Goal: Task Accomplishment & Management: Complete application form

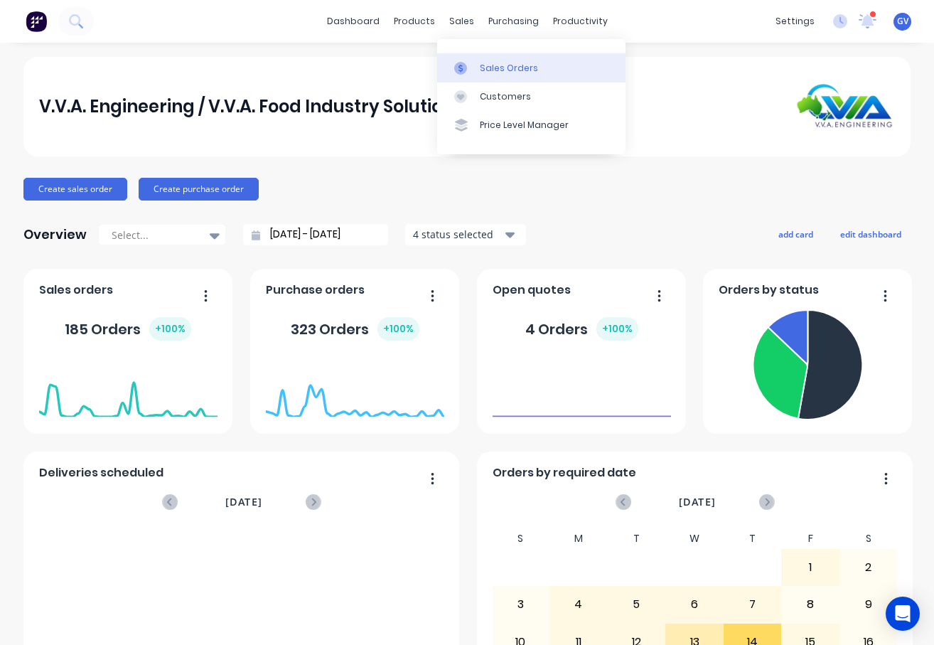
click at [491, 68] on div "Sales Orders" at bounding box center [509, 68] width 58 height 13
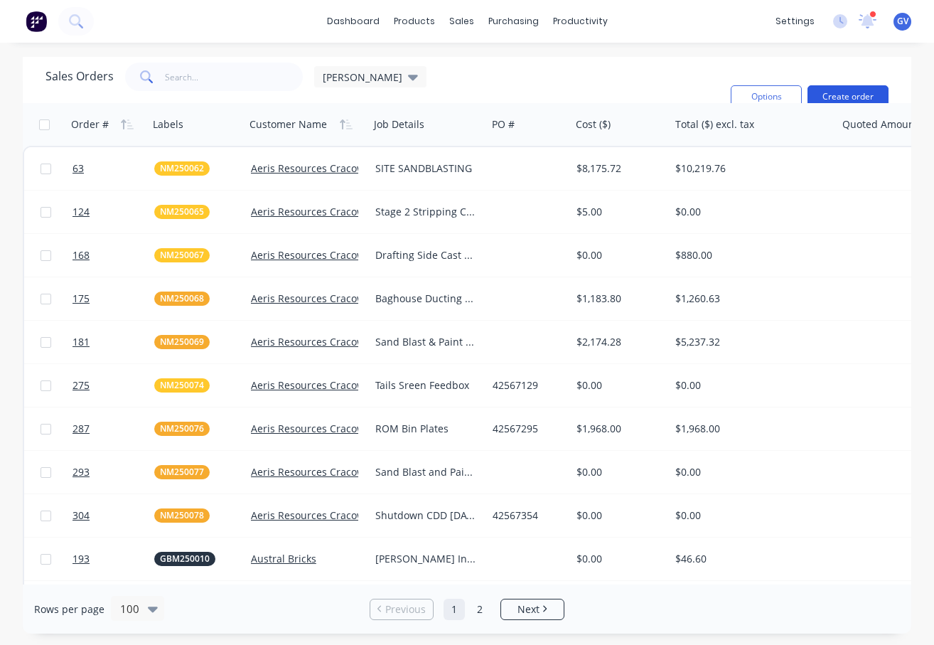
click at [837, 91] on button "Create order" at bounding box center [848, 96] width 81 height 23
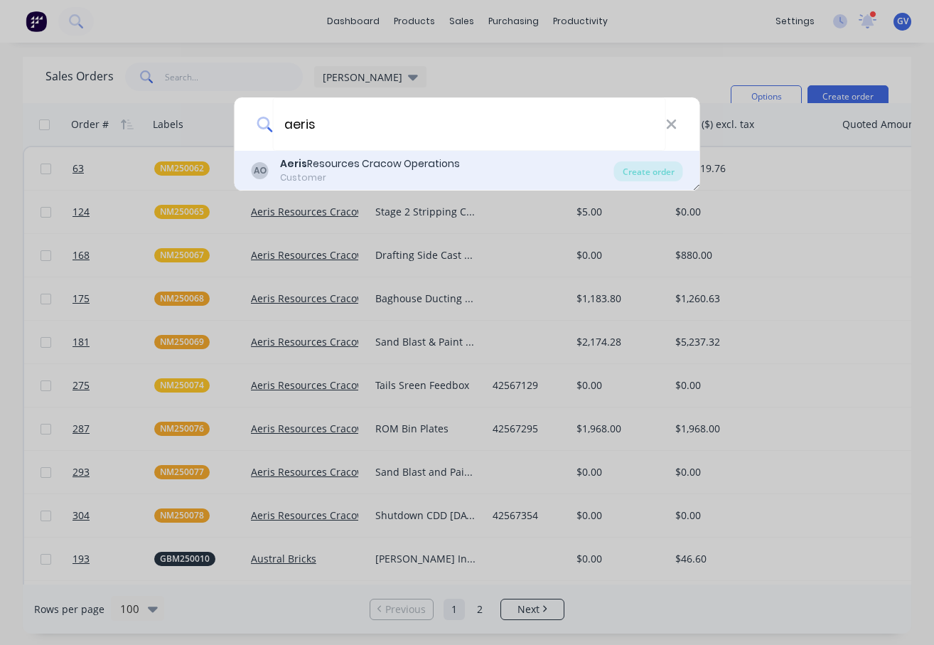
type input "aeris"
click at [334, 163] on div "Aeris Resources Cracow Operations" at bounding box center [370, 163] width 180 height 15
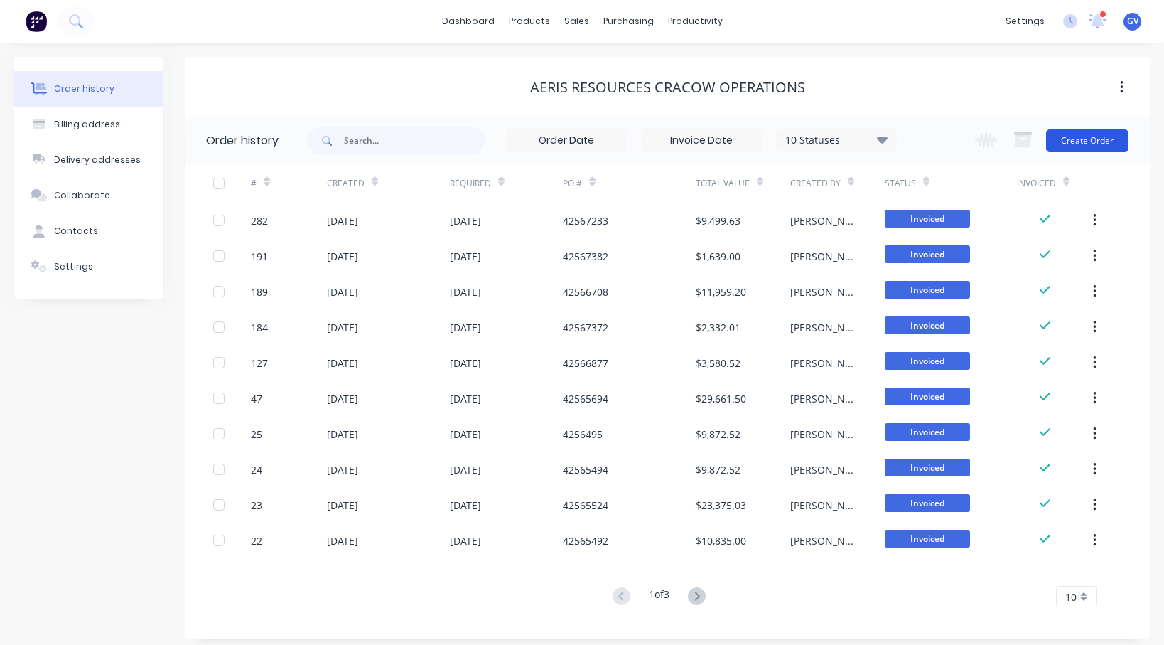
click at [933, 139] on button "Create Order" at bounding box center [1087, 140] width 82 height 23
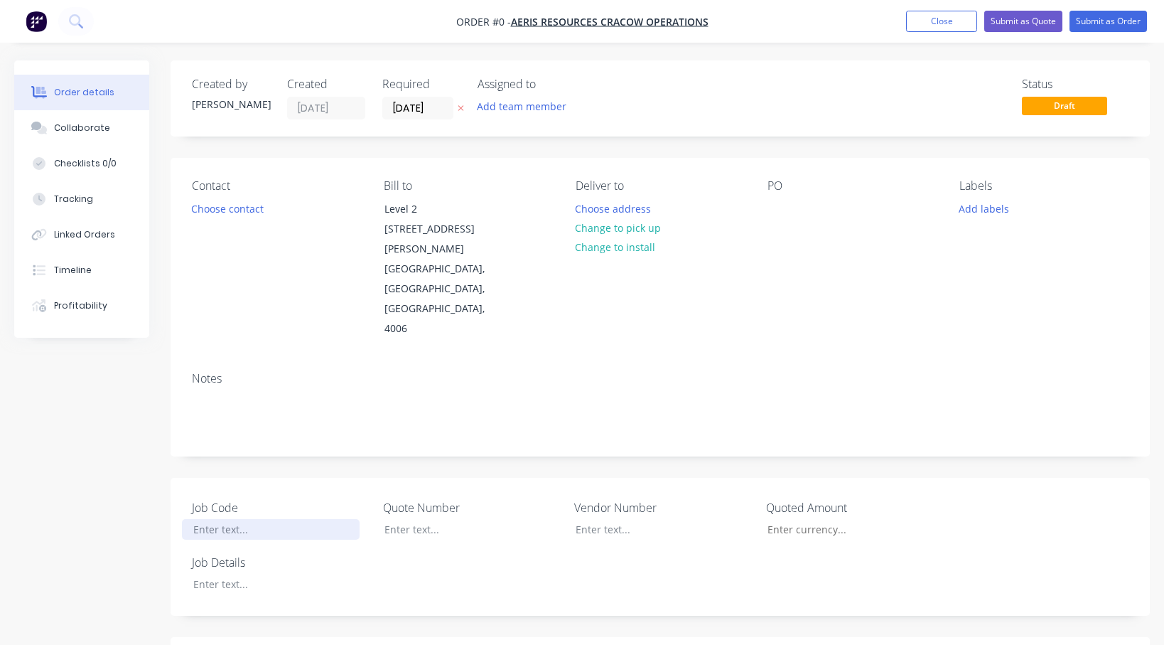
click at [219, 519] on div at bounding box center [271, 529] width 178 height 21
drag, startPoint x: 228, startPoint y: 490, endPoint x: 260, endPoint y: 499, distance: 33.3
click at [228, 519] on div at bounding box center [271, 529] width 178 height 21
click at [221, 574] on div at bounding box center [271, 584] width 178 height 21
click at [933, 206] on button "Add labels" at bounding box center [984, 207] width 65 height 19
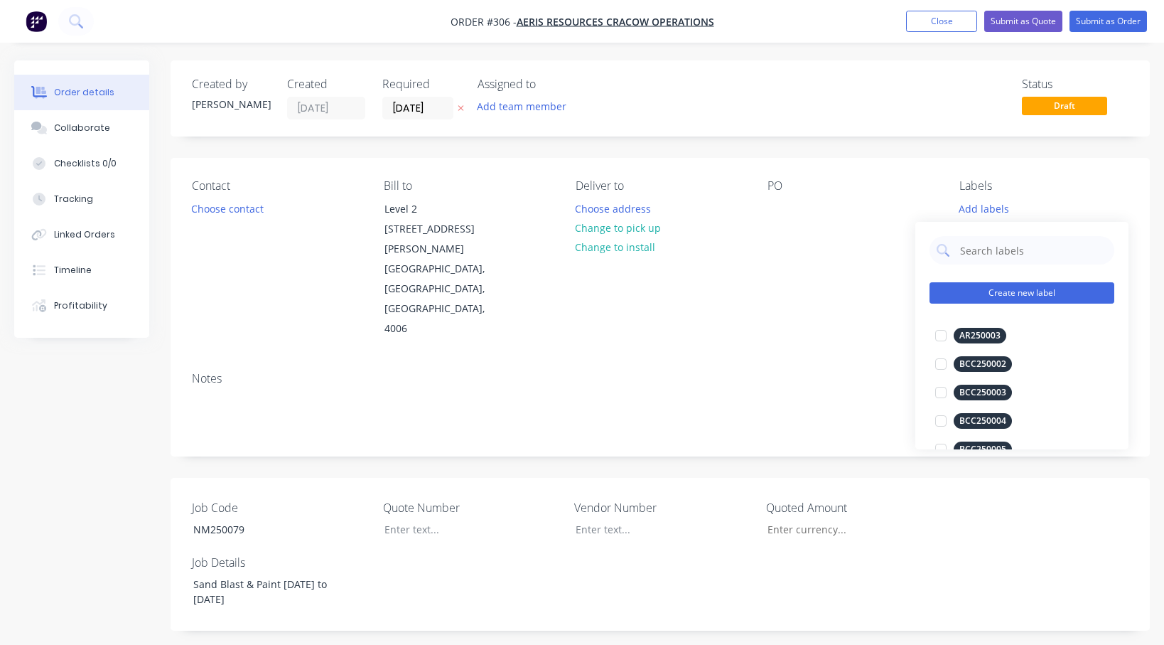
click at [933, 294] on button "Create new label" at bounding box center [1022, 292] width 185 height 21
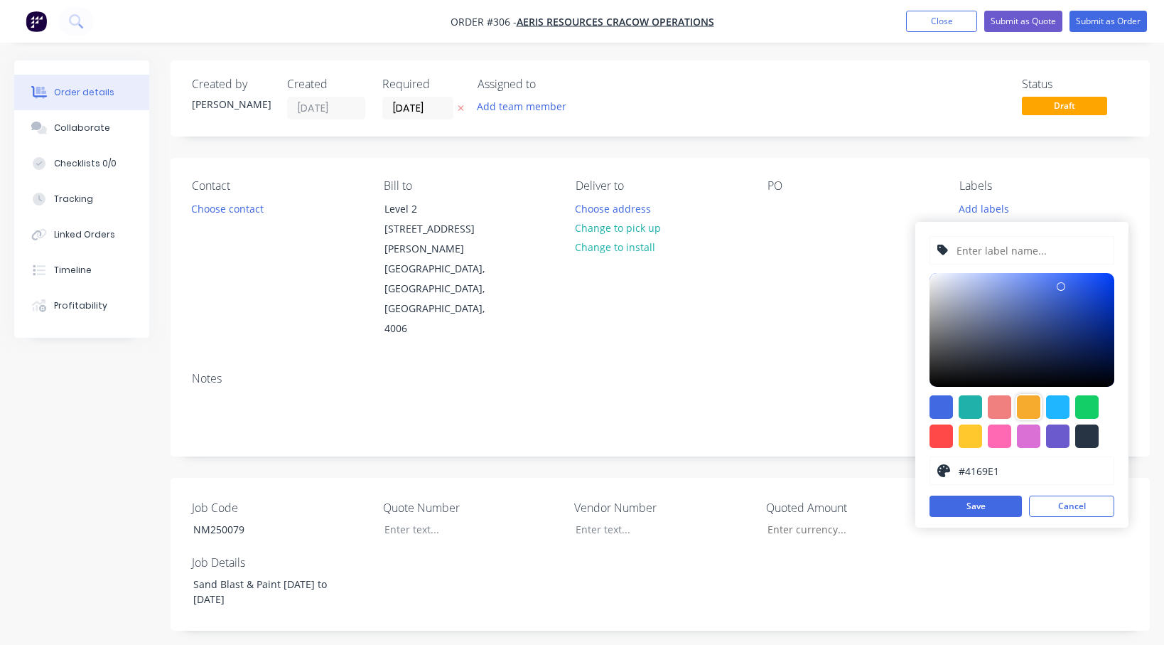
click at [933, 404] on div at bounding box center [1028, 406] width 23 height 23
type input "#F6AB2F"
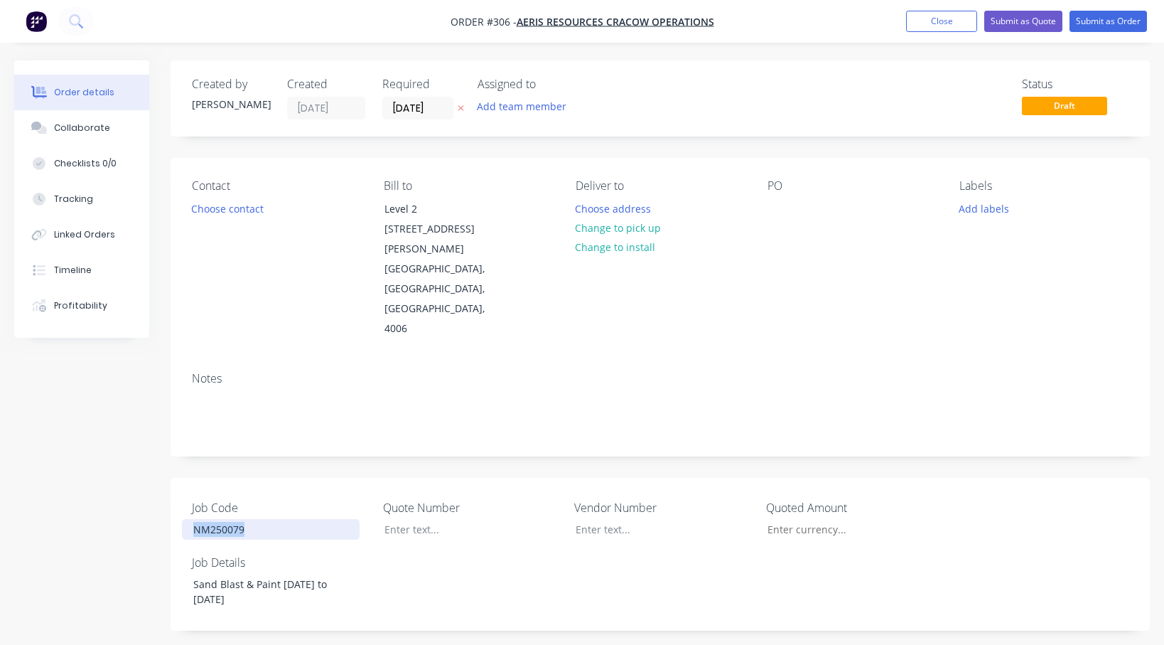
drag, startPoint x: 258, startPoint y: 496, endPoint x: 181, endPoint y: 504, distance: 77.9
click at [181, 504] on div "Job Code NM250079 Quote Number Vendor Number Quoted Amount Job Details Sand Bla…" at bounding box center [661, 554] width 980 height 153
copy div "NM250079"
click at [933, 213] on button "Add labels" at bounding box center [984, 207] width 65 height 19
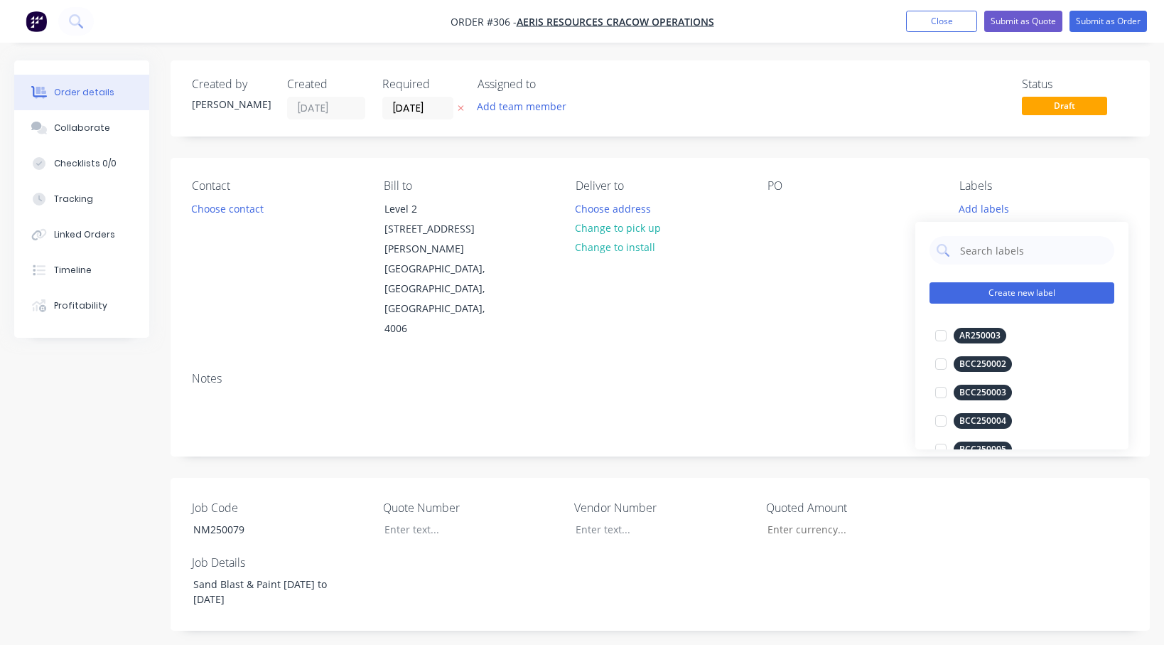
click at [933, 291] on button "Create new label" at bounding box center [1022, 292] width 185 height 21
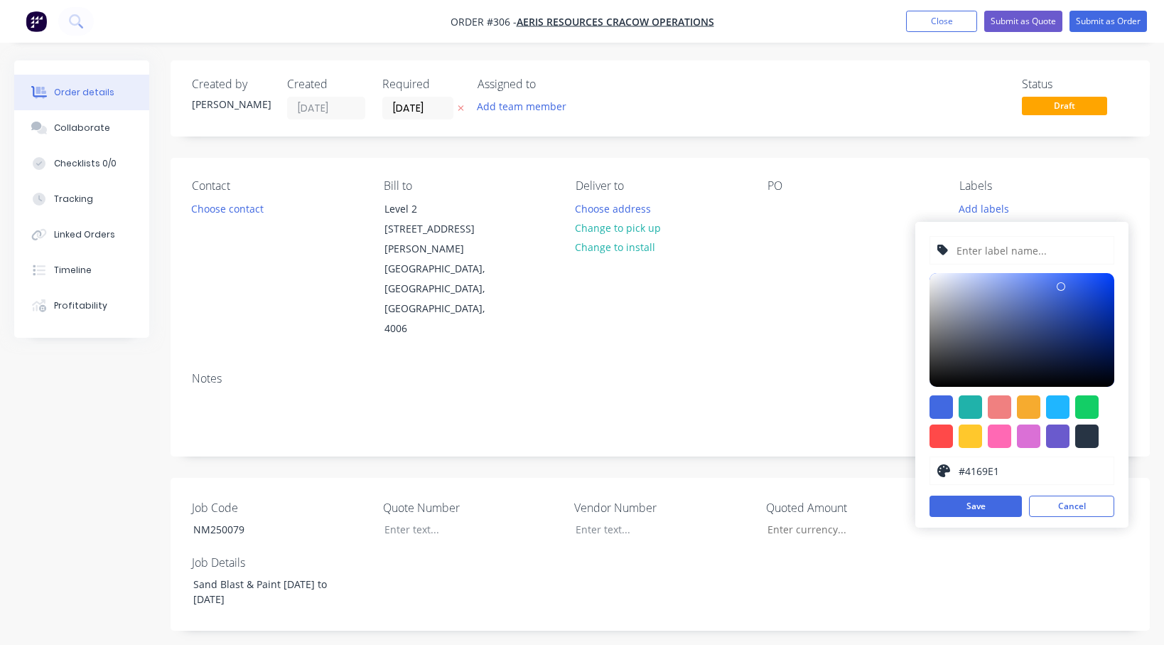
click at [933, 250] on input "text" at bounding box center [1030, 250] width 151 height 27
paste input "NM250079"
type input "NM250079"
click at [933, 407] on div at bounding box center [1028, 406] width 23 height 23
type input "#F6AB2F"
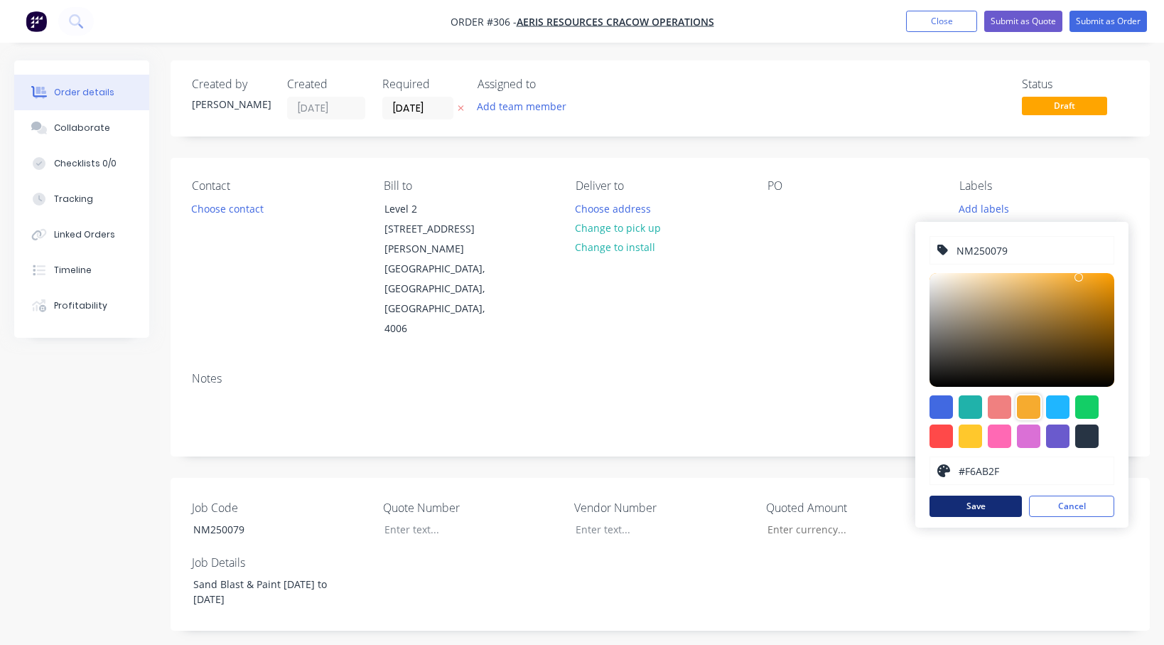
click at [933, 501] on button "Save" at bounding box center [976, 505] width 92 height 21
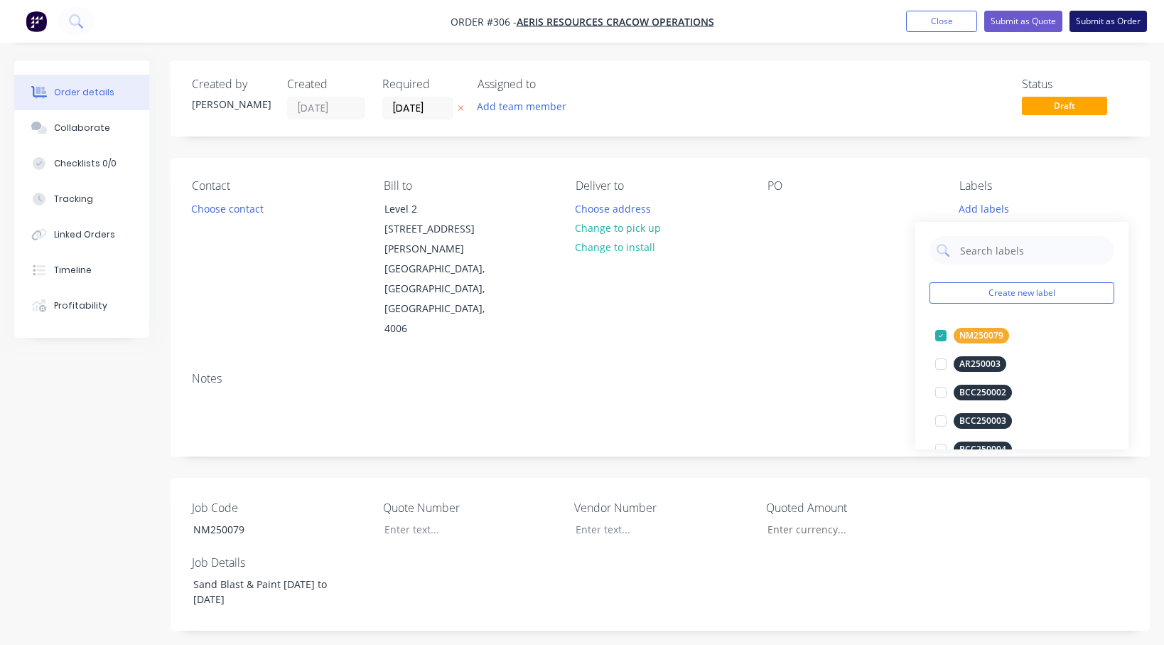
click at [933, 18] on button "Submit as Order" at bounding box center [1108, 21] width 77 height 21
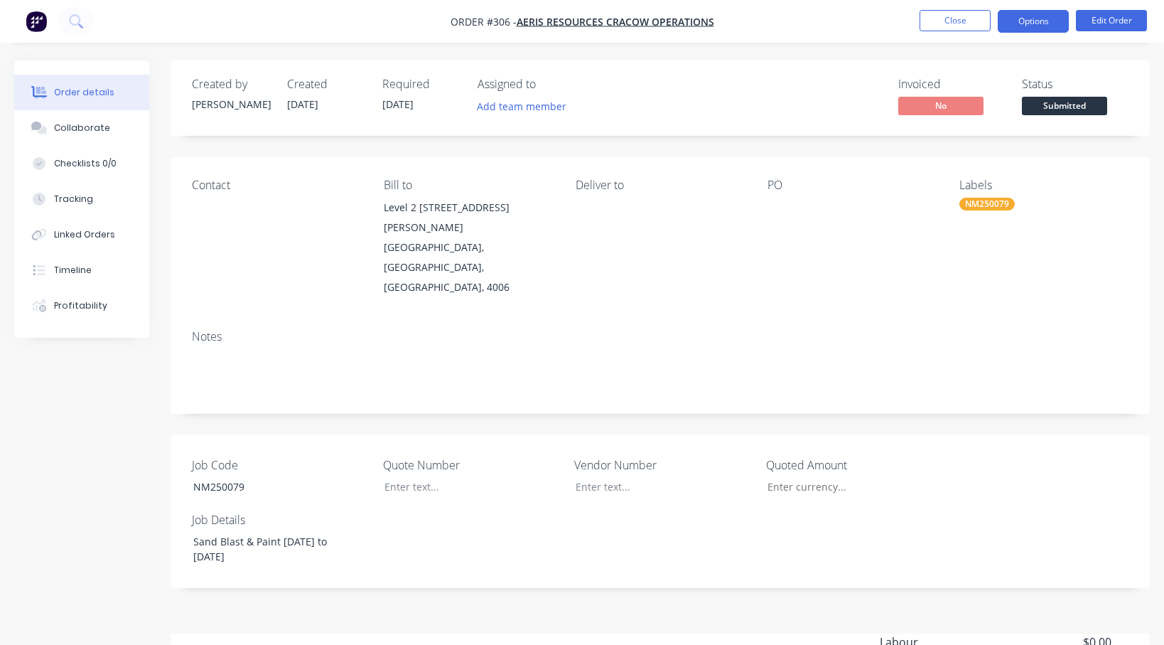
click at [933, 21] on button "Options" at bounding box center [1033, 21] width 71 height 23
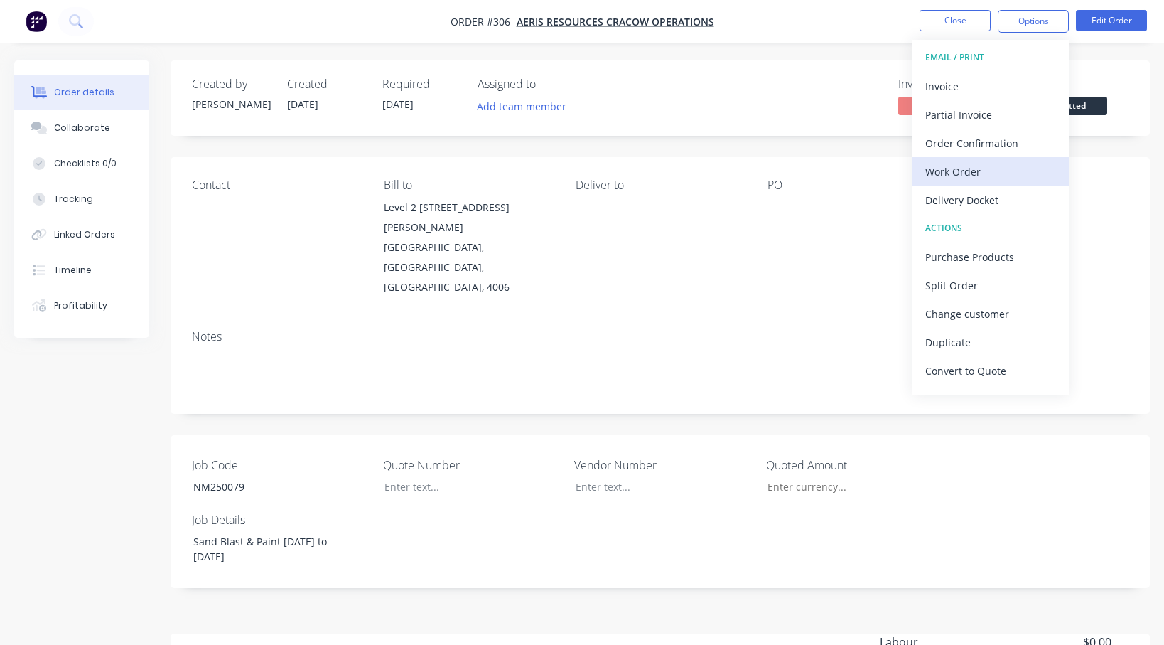
click at [933, 167] on div "Work Order" at bounding box center [991, 171] width 131 height 21
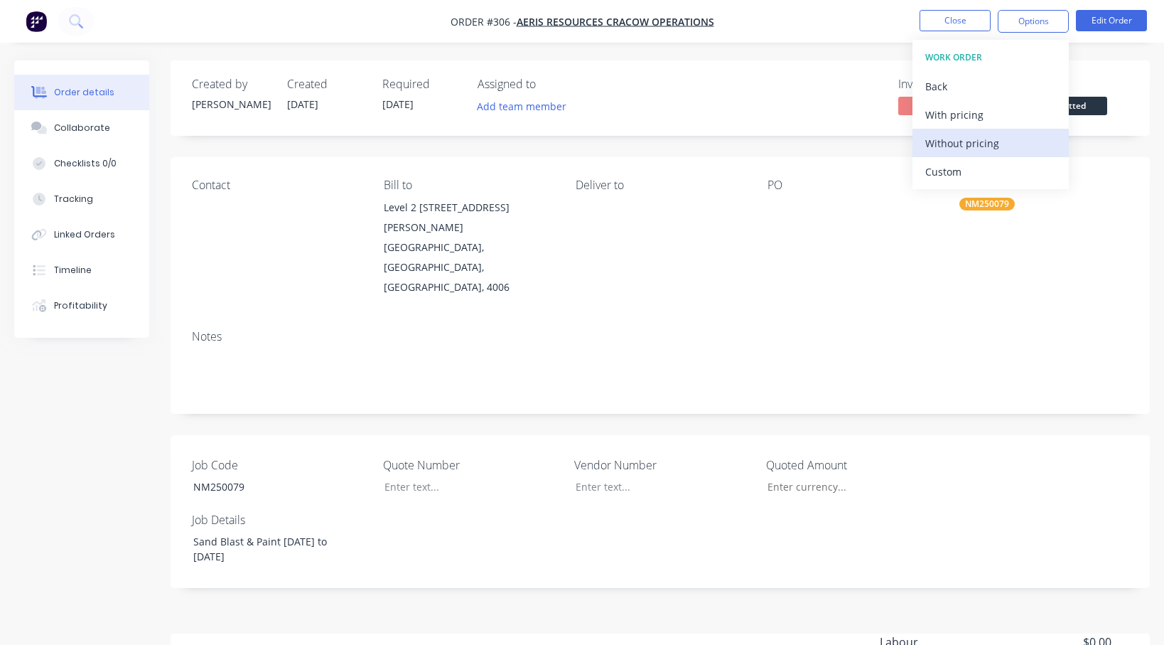
click at [933, 146] on div "Without pricing" at bounding box center [991, 143] width 131 height 21
